Goal: Task Accomplishment & Management: Manage account settings

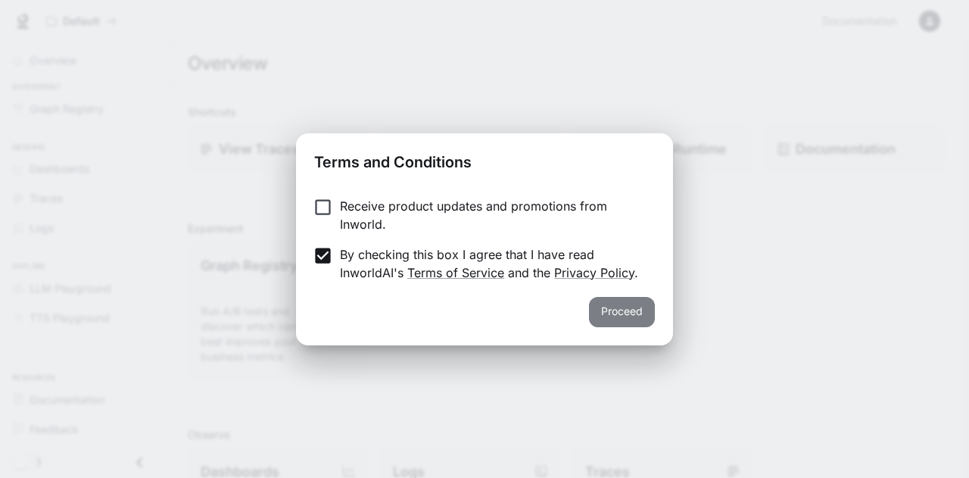
click at [639, 316] on button "Proceed" at bounding box center [622, 312] width 66 height 30
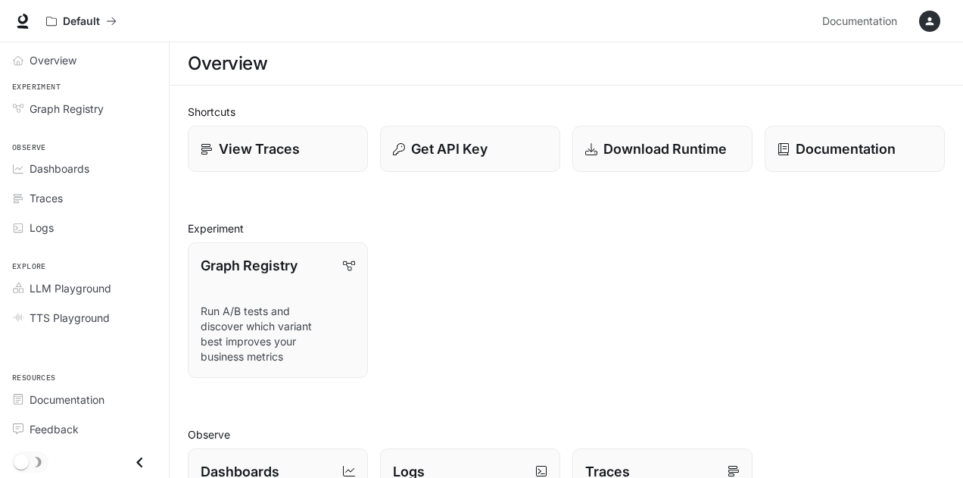
click at [921, 26] on div "button" at bounding box center [929, 21] width 21 height 21
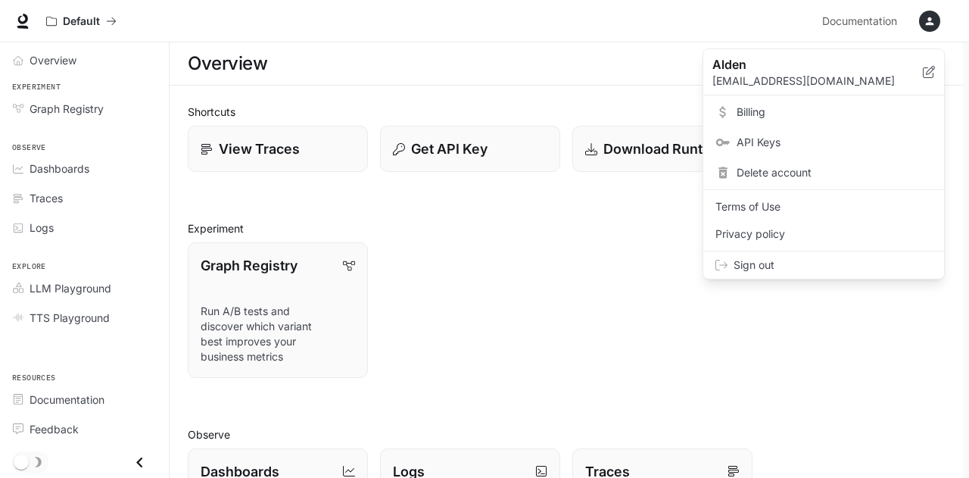
click at [413, 48] on div at bounding box center [484, 239] width 969 height 478
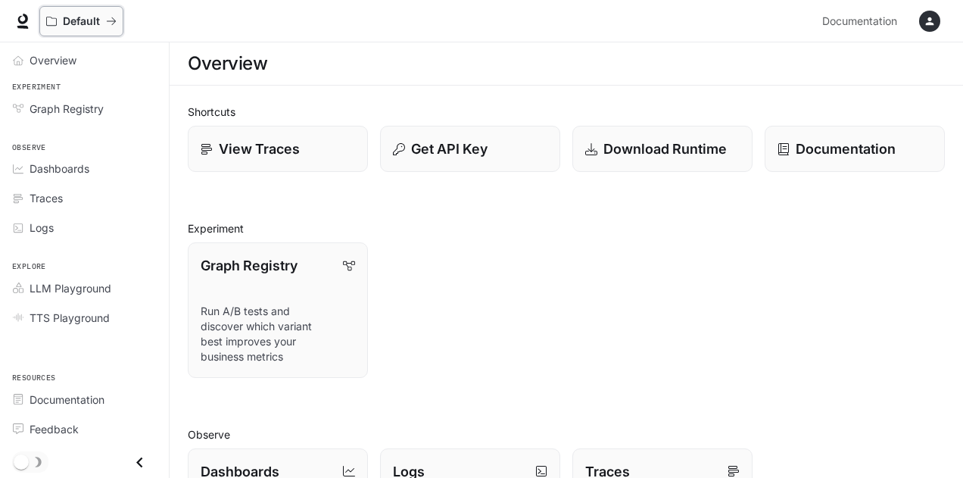
click at [106, 15] on div "Default" at bounding box center [81, 21] width 70 height 13
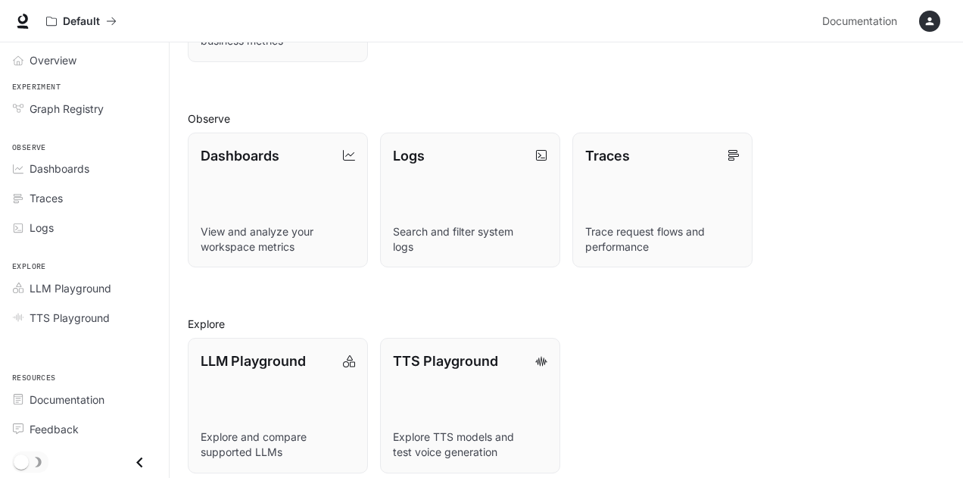
scroll to position [328, 0]
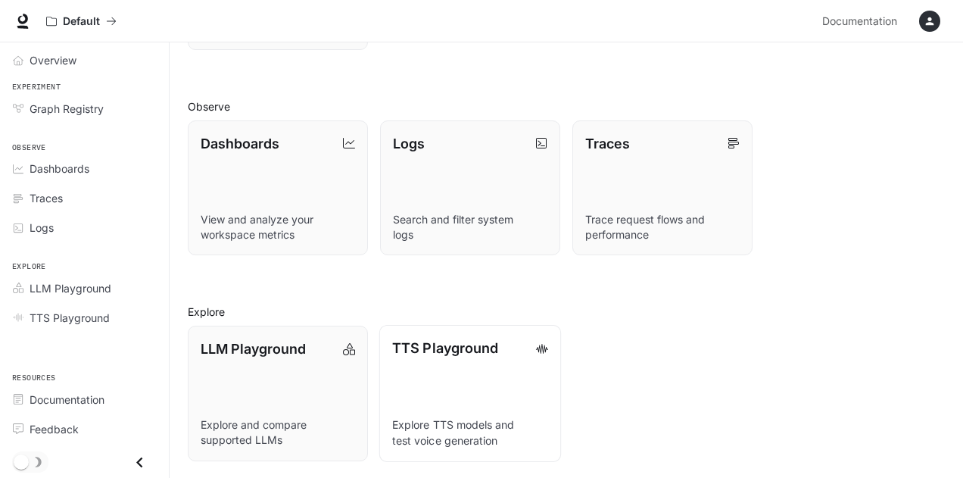
click at [492, 412] on link "TTS Playground Explore TTS models and test voice generation" at bounding box center [470, 393] width 182 height 136
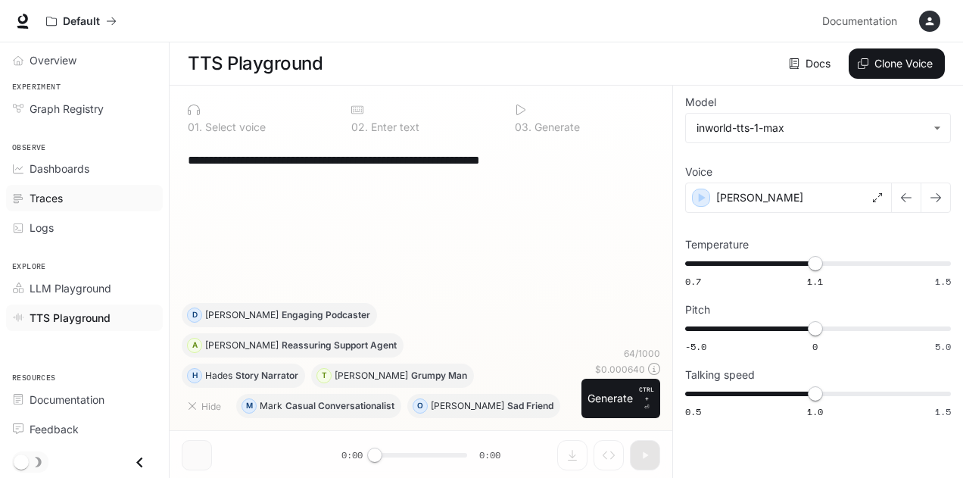
click at [64, 198] on div "Traces" at bounding box center [93, 198] width 126 height 16
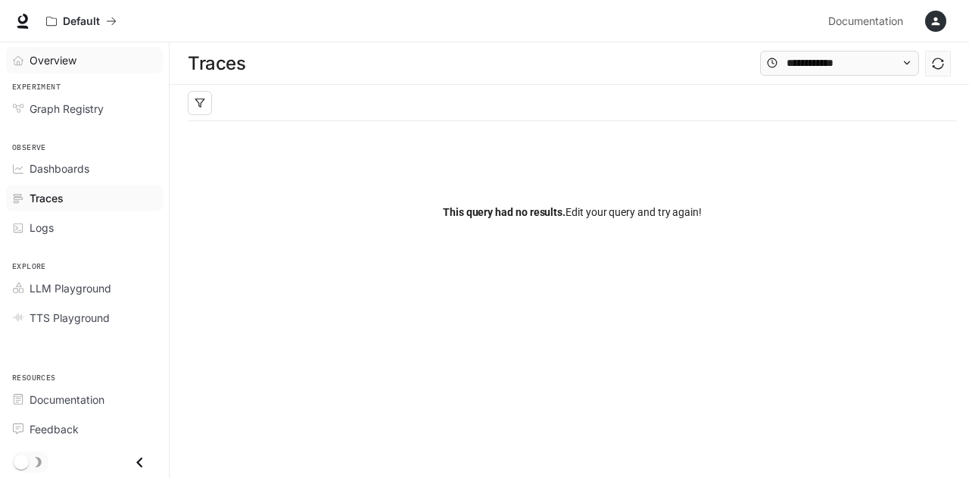
click at [86, 66] on div "Overview" at bounding box center [93, 60] width 126 height 16
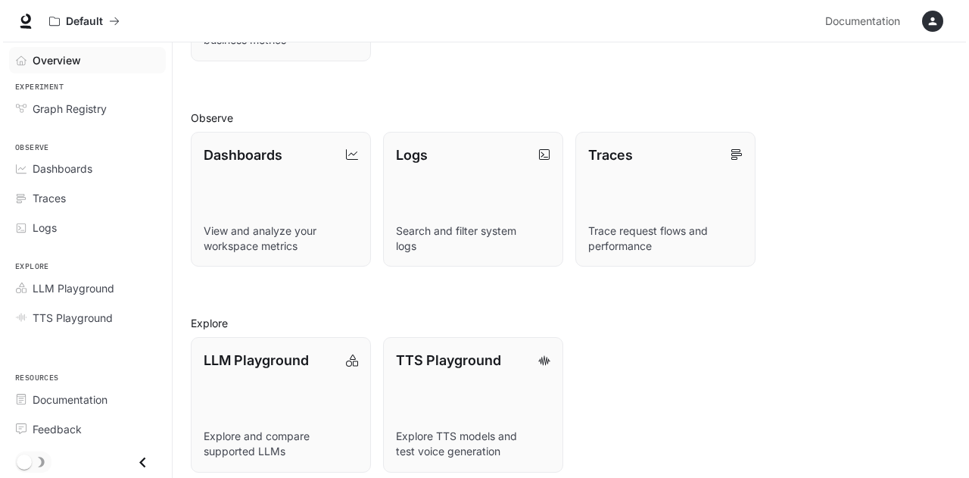
scroll to position [328, 0]
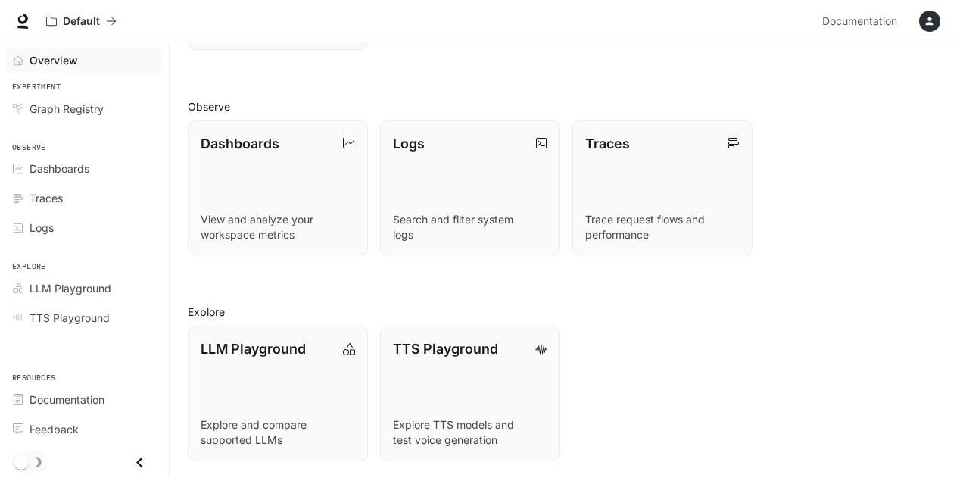
click at [921, 23] on div "button" at bounding box center [929, 21] width 21 height 21
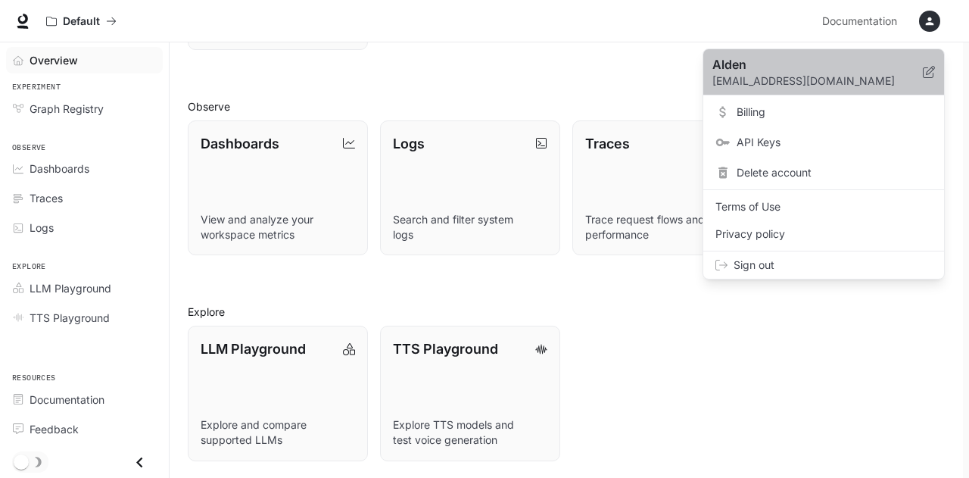
click at [821, 72] on p "Alden" at bounding box center [805, 64] width 186 height 18
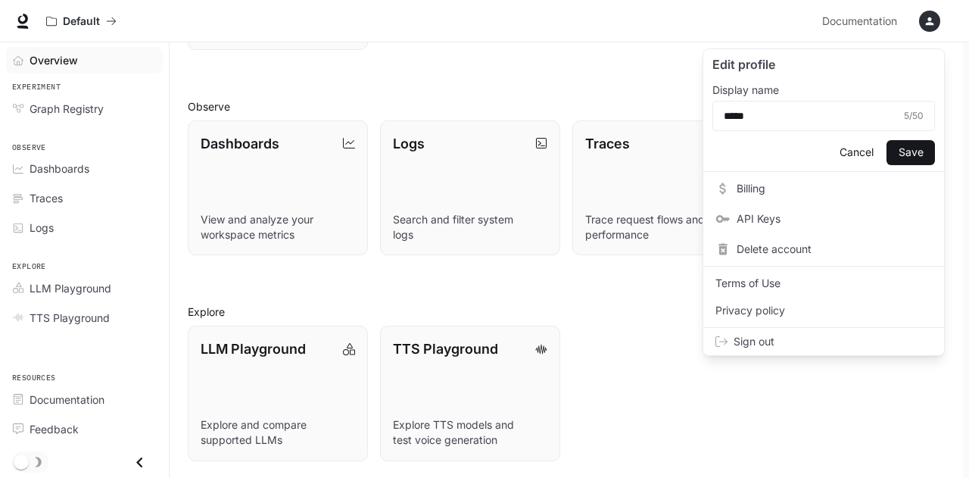
click at [767, 188] on span "Billing" at bounding box center [834, 188] width 195 height 15
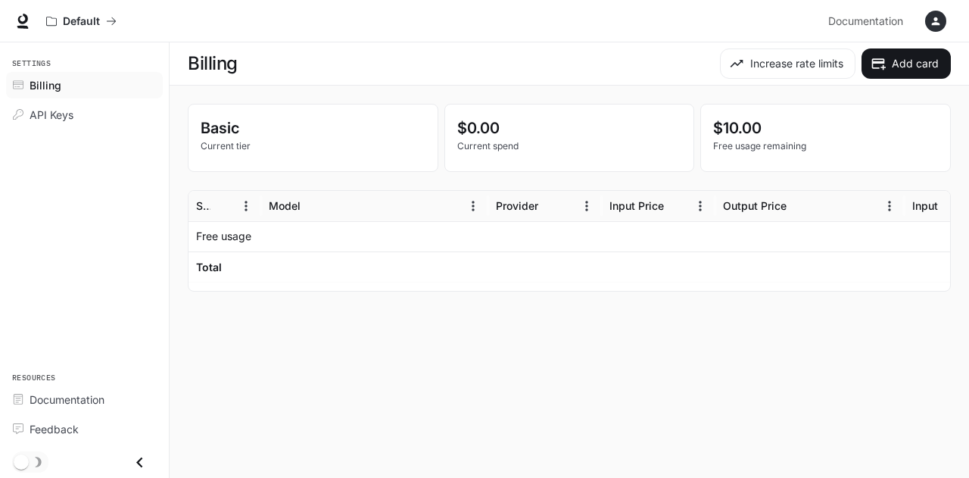
click at [491, 128] on p "$0.00" at bounding box center [569, 128] width 225 height 23
